Goal: Find specific page/section: Find specific page/section

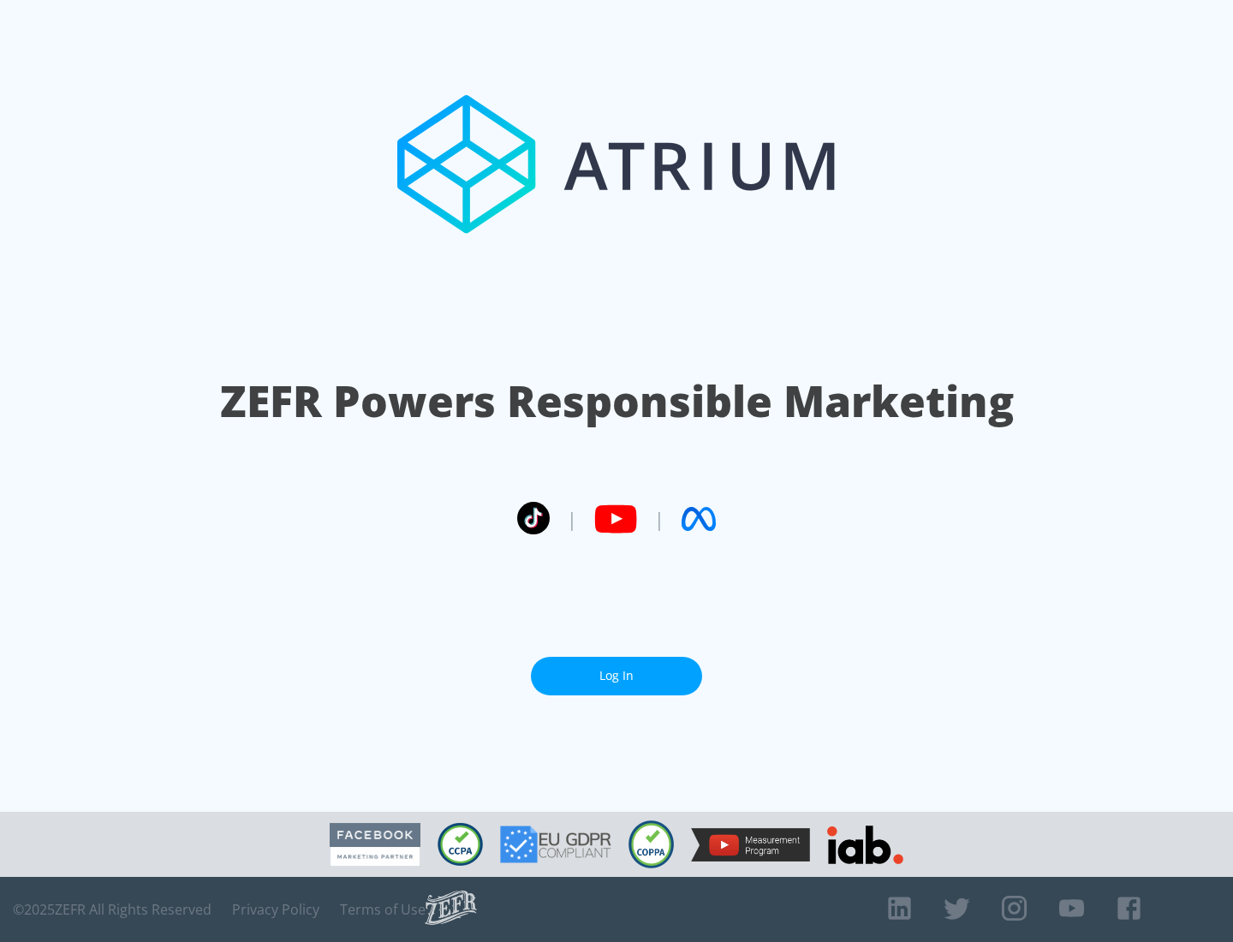
click at [616, 676] on link "Log In" at bounding box center [616, 676] width 171 height 39
